Goal: Information Seeking & Learning: Learn about a topic

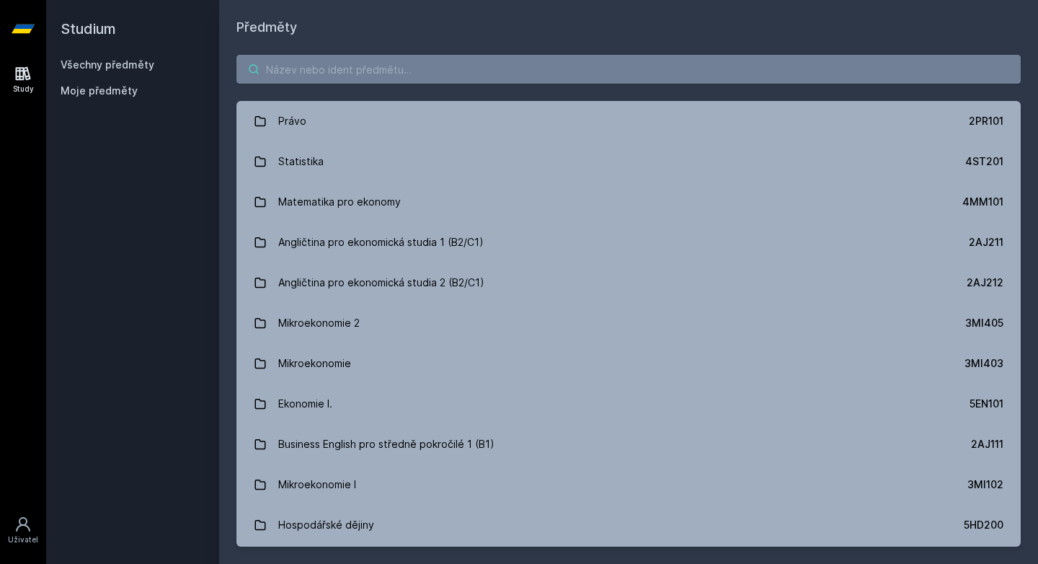
click at [401, 74] on input "search" at bounding box center [628, 69] width 784 height 29
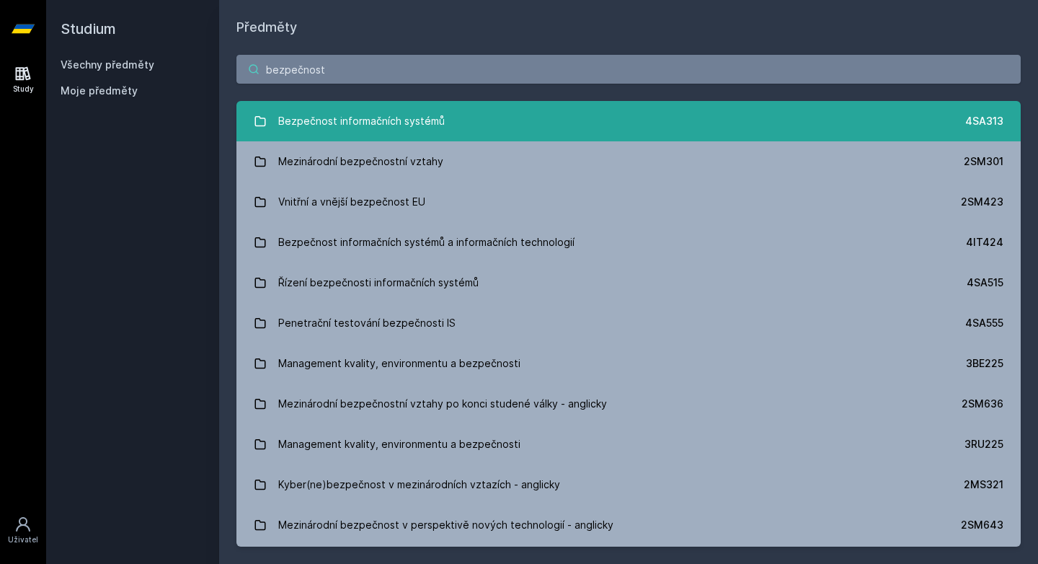
type input "bezpečnost"
click at [464, 132] on link "Bezpečnost informačních systémů 4SA313" at bounding box center [628, 121] width 784 height 40
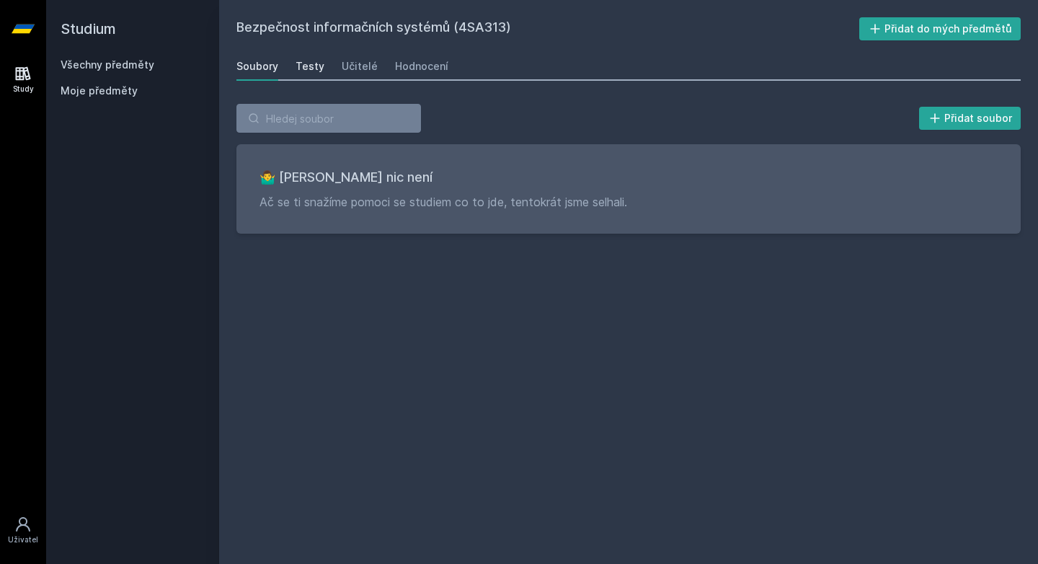
click at [304, 64] on div "Testy" at bounding box center [310, 66] width 29 height 14
click at [366, 66] on div "Učitelé" at bounding box center [360, 66] width 36 height 14
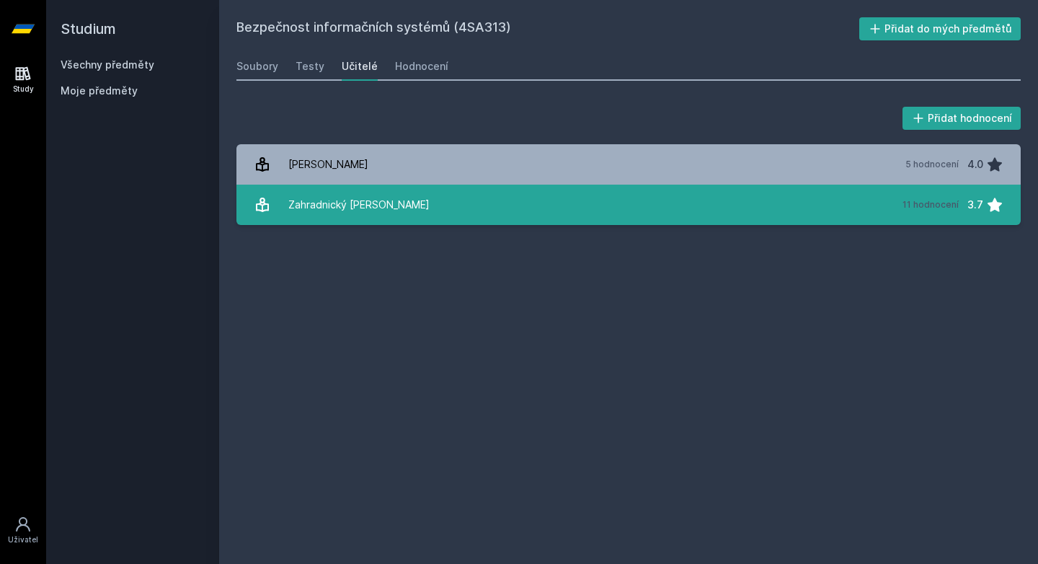
click at [348, 200] on div "Zahradnický [PERSON_NAME]" at bounding box center [358, 204] width 141 height 29
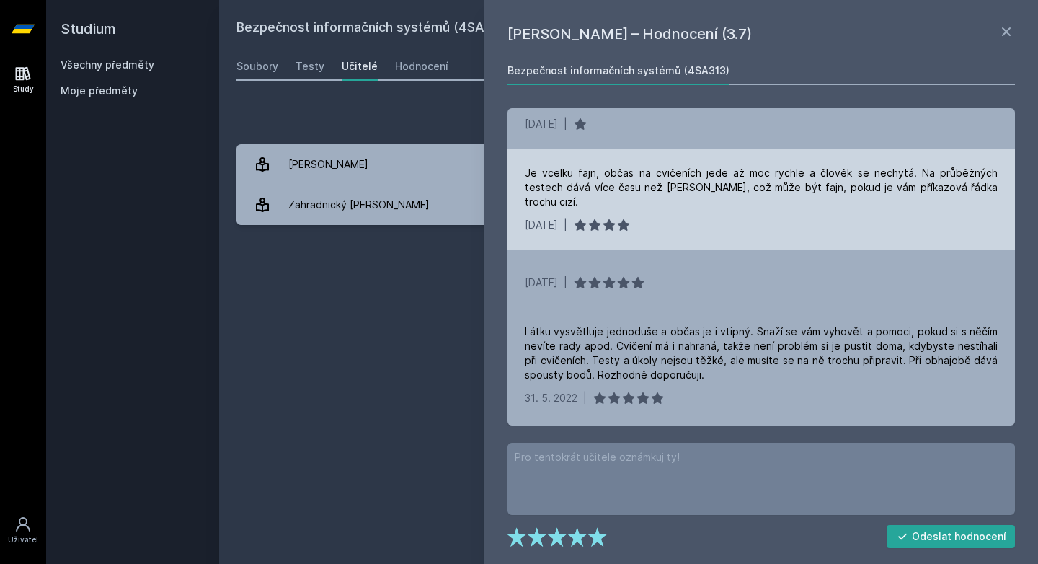
scroll to position [105, 0]
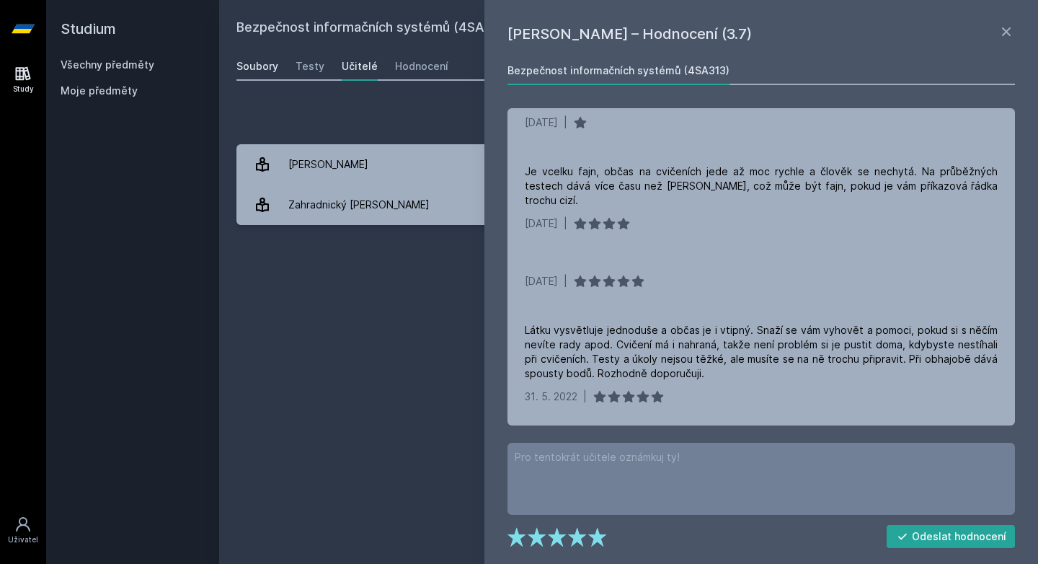
click at [237, 59] on div "Soubory" at bounding box center [257, 66] width 42 height 14
